Goal: Transaction & Acquisition: Purchase product/service

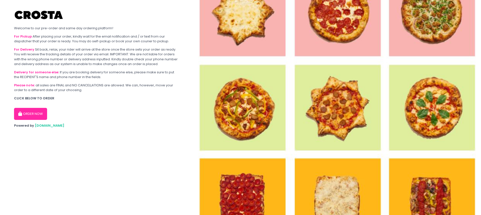
click at [29, 114] on button "ORDER NOW" at bounding box center [30, 114] width 33 height 12
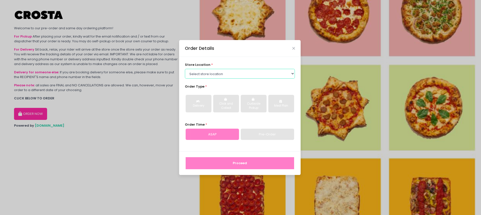
click at [295, 72] on select "Select store location [PERSON_NAME] Pizza - [PERSON_NAME] Pizza - [GEOGRAPHIC_D…" at bounding box center [240, 74] width 110 height 10
select select "5fabb2e53664a8677beaeb89"
click at [185, 69] on select "Select store location [PERSON_NAME] Pizza - [PERSON_NAME] Pizza - [GEOGRAPHIC_D…" at bounding box center [240, 74] width 110 height 10
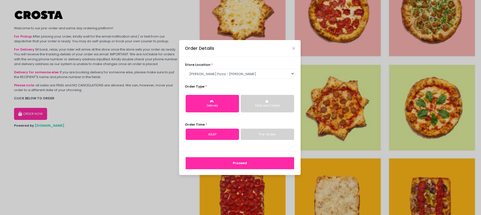
click at [269, 134] on link "Pre-Order" at bounding box center [267, 135] width 53 height 12
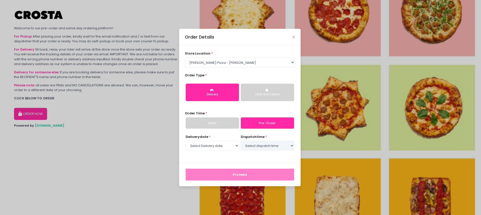
select select "[DATE]"
click at [292, 145] on select "Select dispatch time 02:00 PM - 02:30 PM 02:30 PM - 03:00 PM 03:00 PM - 03:30 P…" at bounding box center [267, 146] width 53 height 10
select select "15:30"
click at [241, 141] on select "Select dispatch time 02:00 PM - 02:30 PM 02:30 PM - 03:00 PM 03:00 PM - 03:30 P…" at bounding box center [267, 146] width 53 height 10
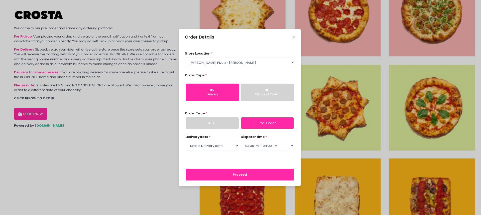
click at [239, 174] on button "Proceed" at bounding box center [240, 175] width 109 height 12
